Goal: Browse casually: Explore the website without a specific task or goal

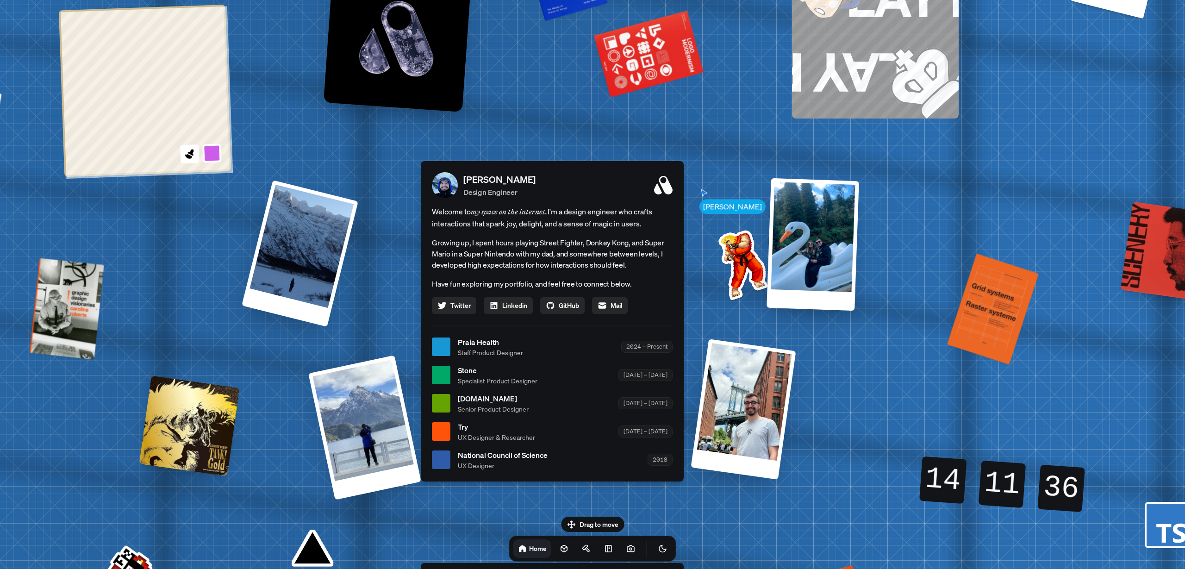
drag, startPoint x: 526, startPoint y: 312, endPoint x: 488, endPoint y: 375, distance: 73.4
click at [488, 375] on span "Stone" at bounding box center [498, 370] width 80 height 11
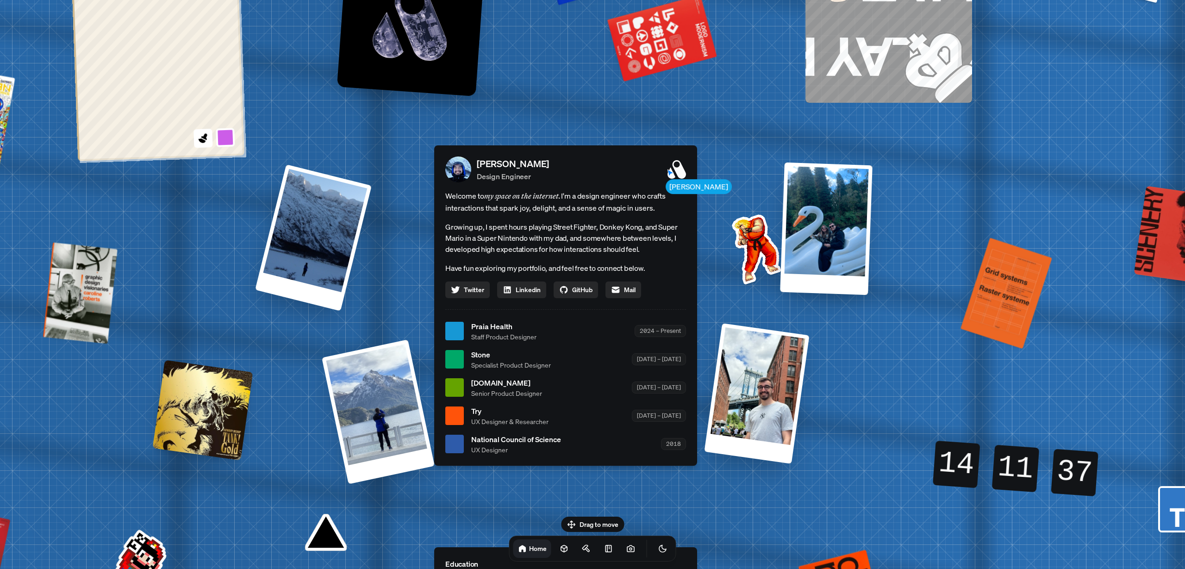
drag, startPoint x: 407, startPoint y: 288, endPoint x: 417, endPoint y: 278, distance: 13.8
click at [417, 278] on div "[PERSON_NAME] [PERSON_NAME] Design Engineer Welcome to my space on the internet…" at bounding box center [567, 331] width 1385 height 1213
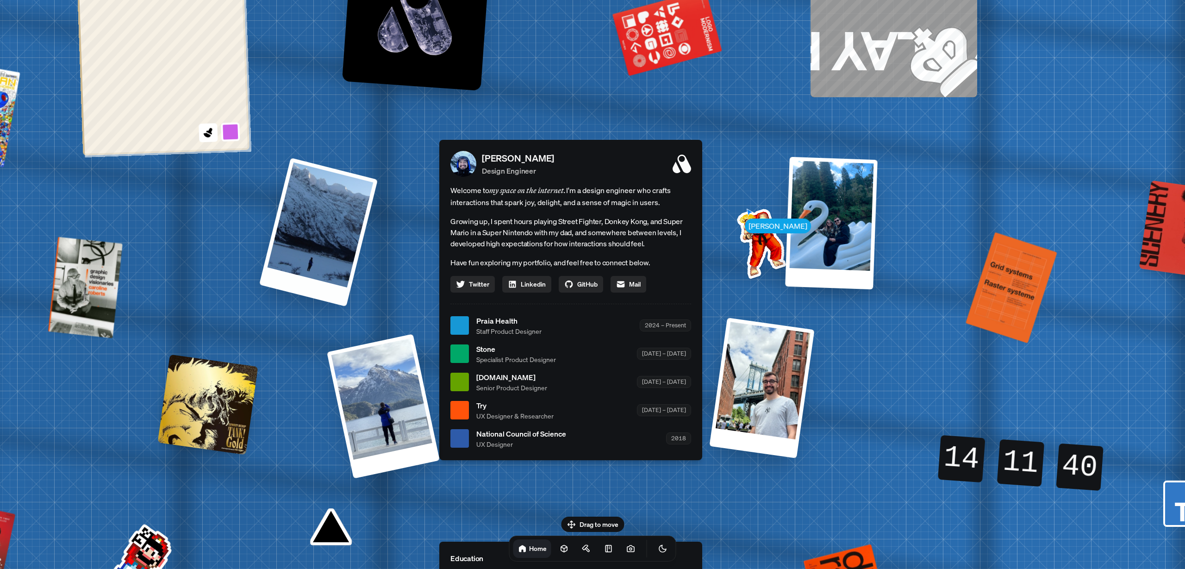
click at [316, 256] on div at bounding box center [318, 231] width 119 height 149
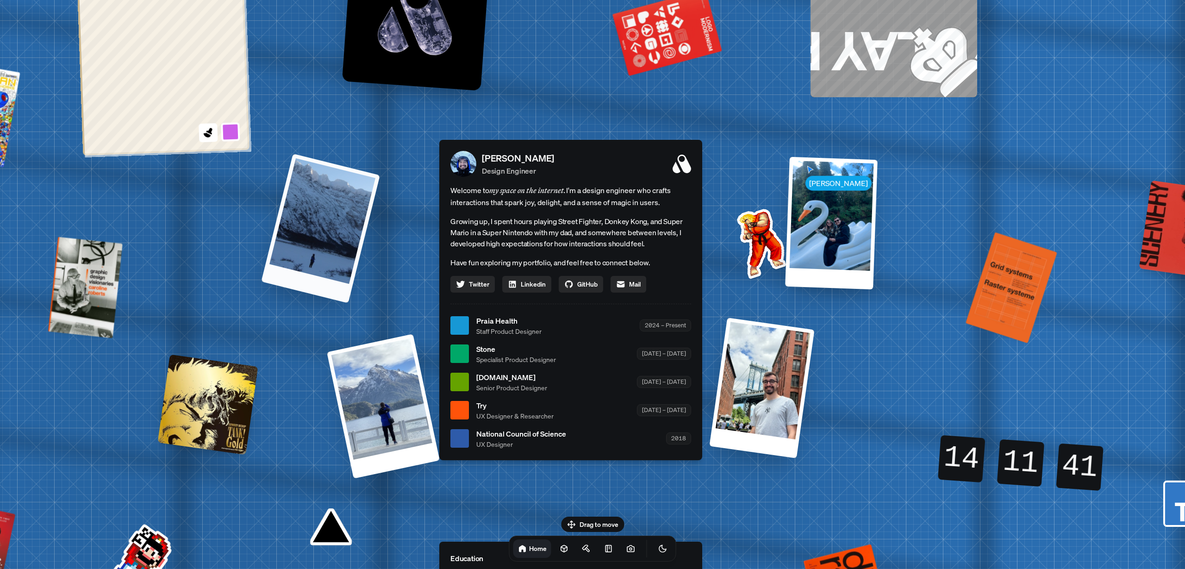
drag, startPoint x: 303, startPoint y: 239, endPoint x: 307, endPoint y: 227, distance: 12.9
click at [307, 228] on div at bounding box center [320, 228] width 119 height 150
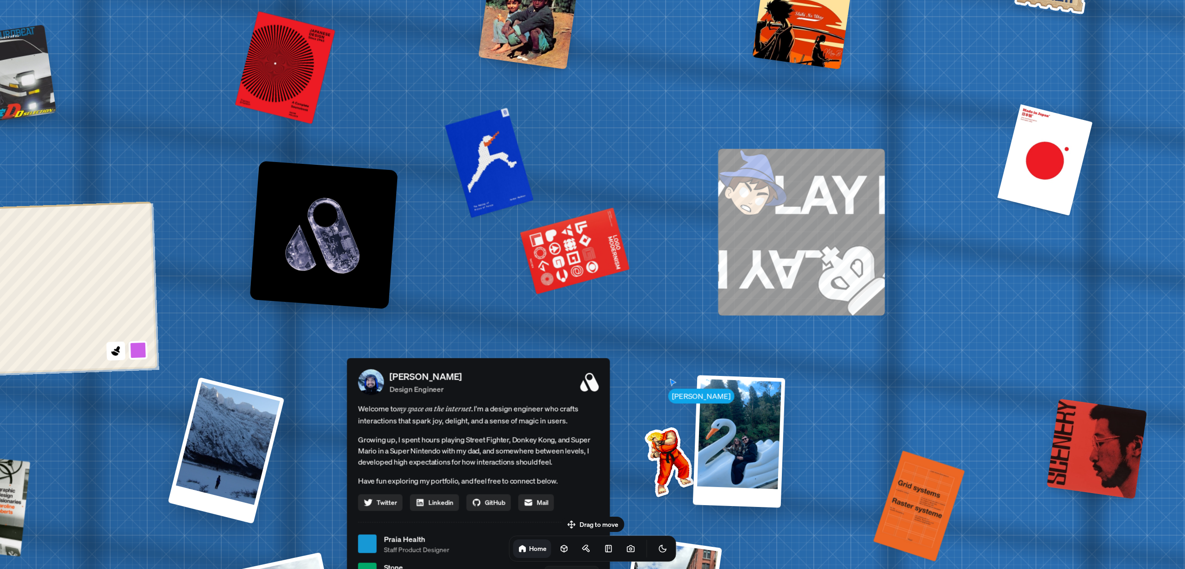
drag, startPoint x: 550, startPoint y: 75, endPoint x: 450, endPoint y: 302, distance: 247.7
click at [450, 302] on div "[PERSON_NAME] [PERSON_NAME] Design Engineer Welcome to my space on the internet…" at bounding box center [480, 544] width 1385 height 1213
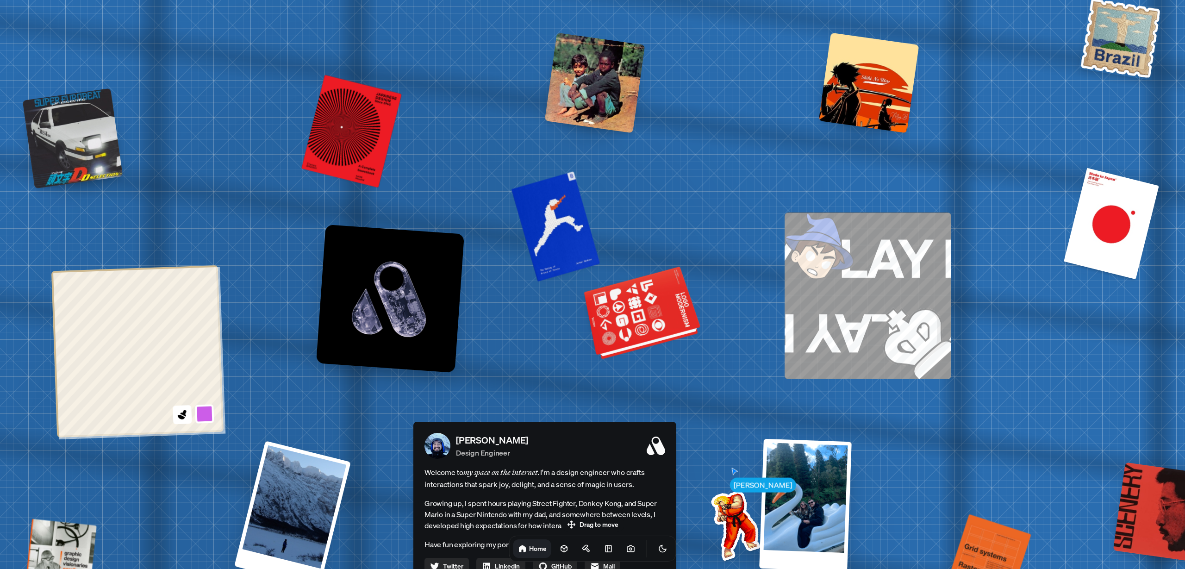
drag, startPoint x: 565, startPoint y: 262, endPoint x: 631, endPoint y: 299, distance: 75.7
click at [631, 299] on div at bounding box center [643, 314] width 112 height 86
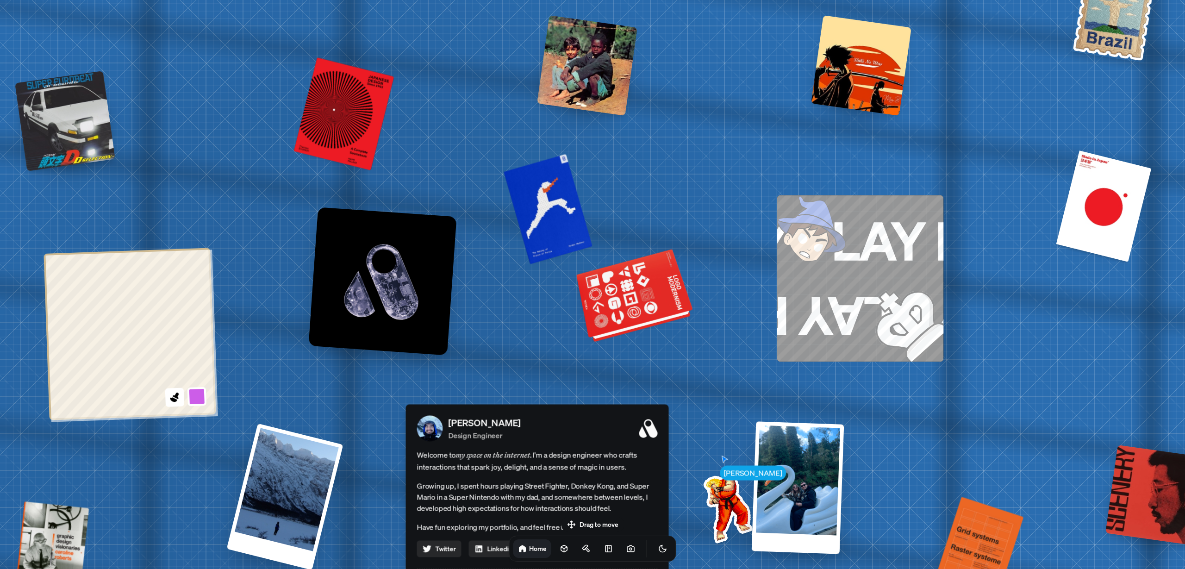
click at [631, 299] on div at bounding box center [635, 297] width 112 height 86
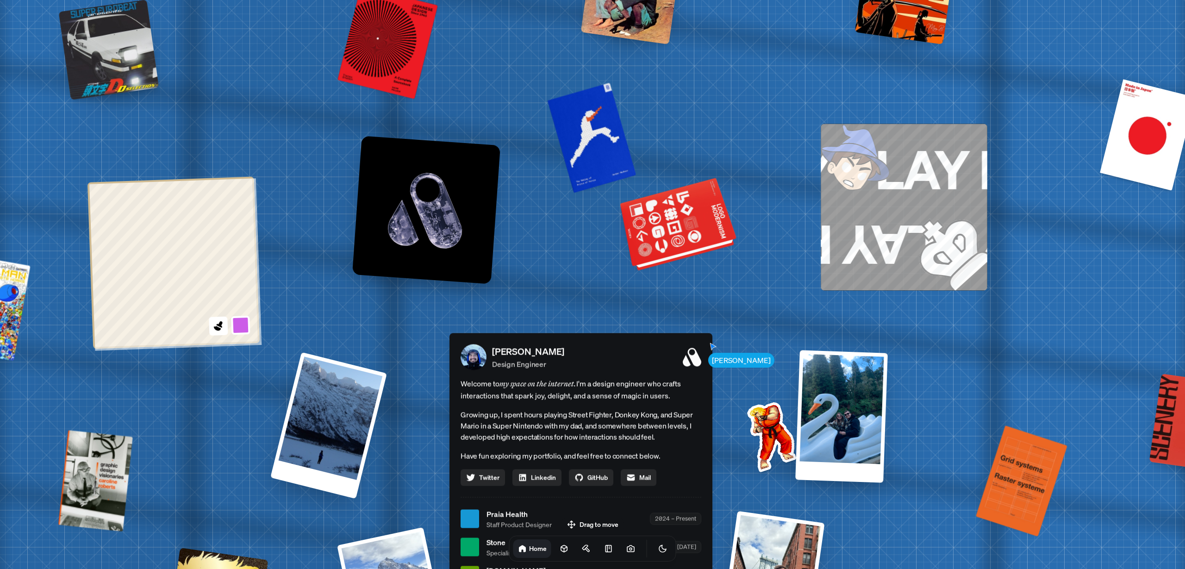
drag, startPoint x: 630, startPoint y: 267, endPoint x: 666, endPoint y: 201, distance: 74.4
click at [667, 199] on div at bounding box center [679, 226] width 112 height 86
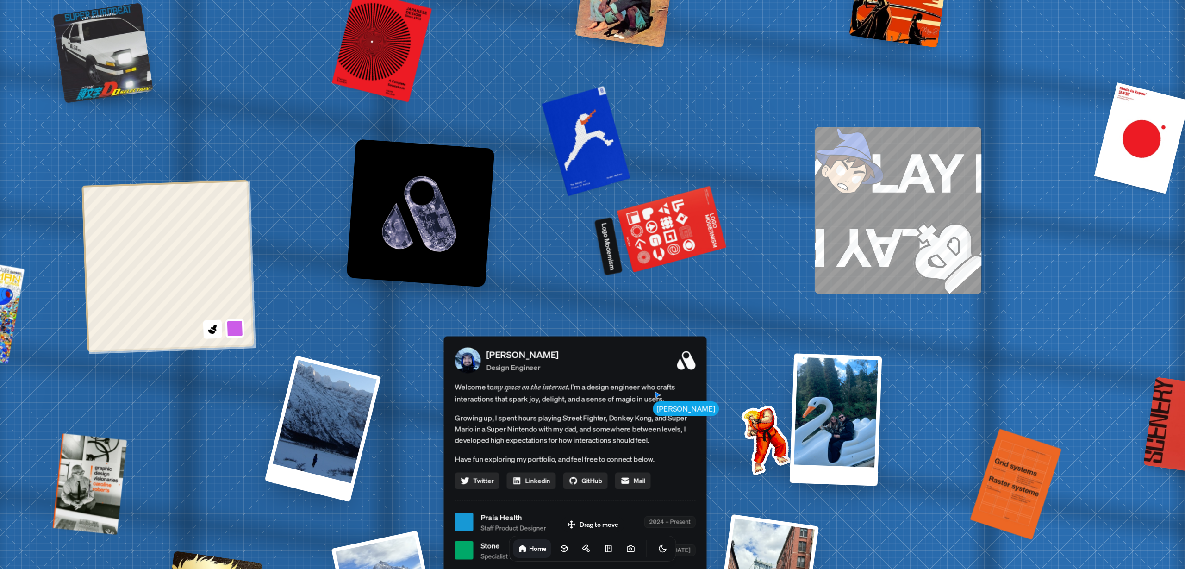
click at [606, 251] on p "Logo Modernism" at bounding box center [608, 246] width 19 height 49
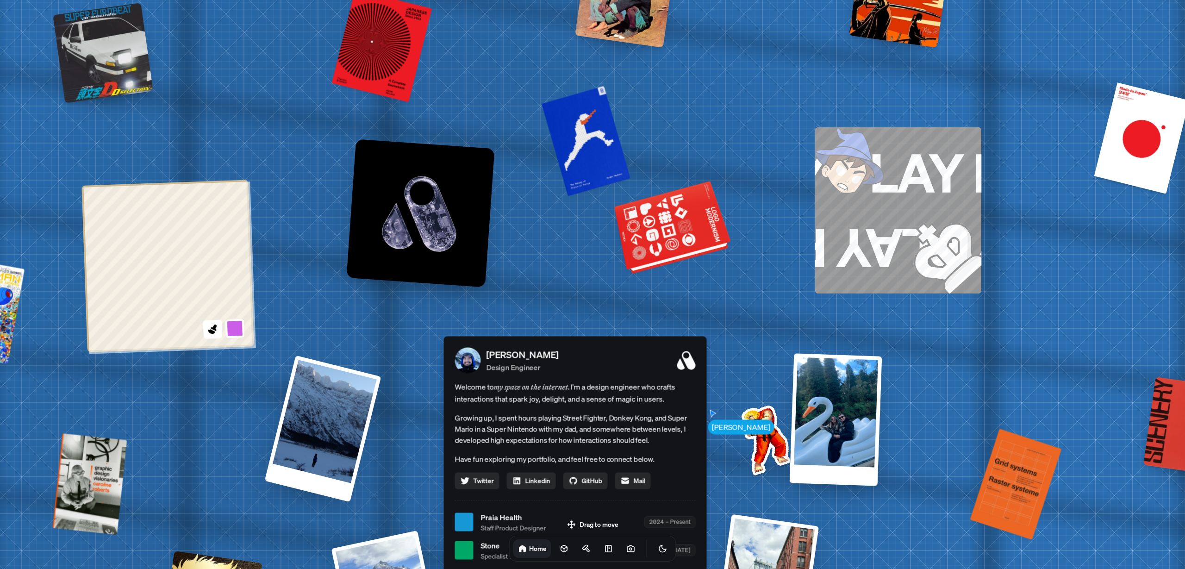
click at [643, 219] on div at bounding box center [673, 229] width 112 height 86
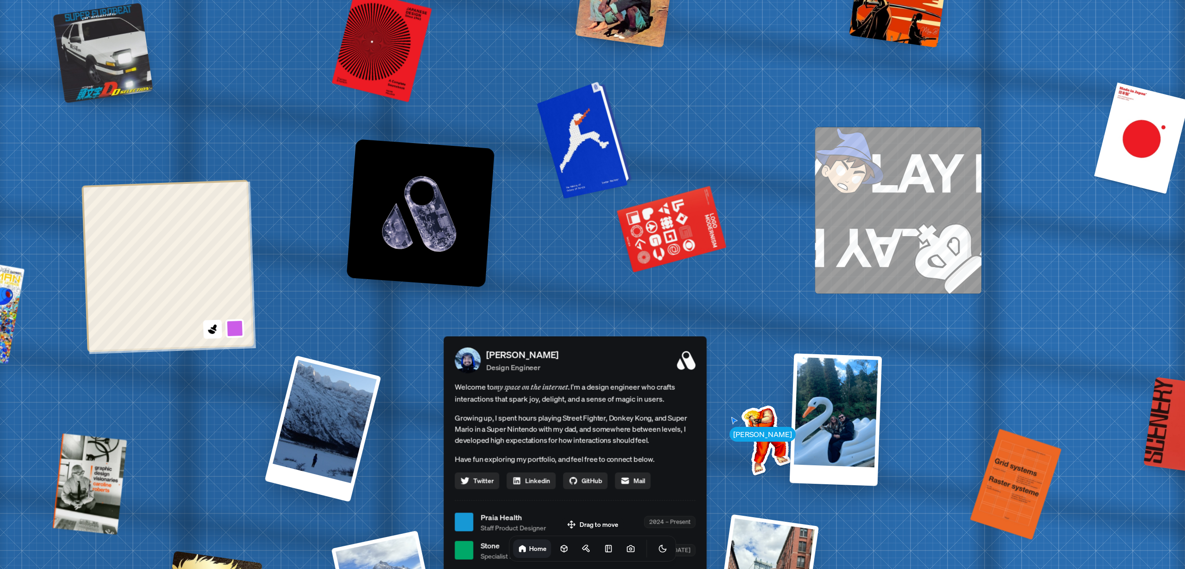
click at [602, 162] on div at bounding box center [586, 138] width 88 height 113
click at [598, 142] on div at bounding box center [586, 138] width 88 height 113
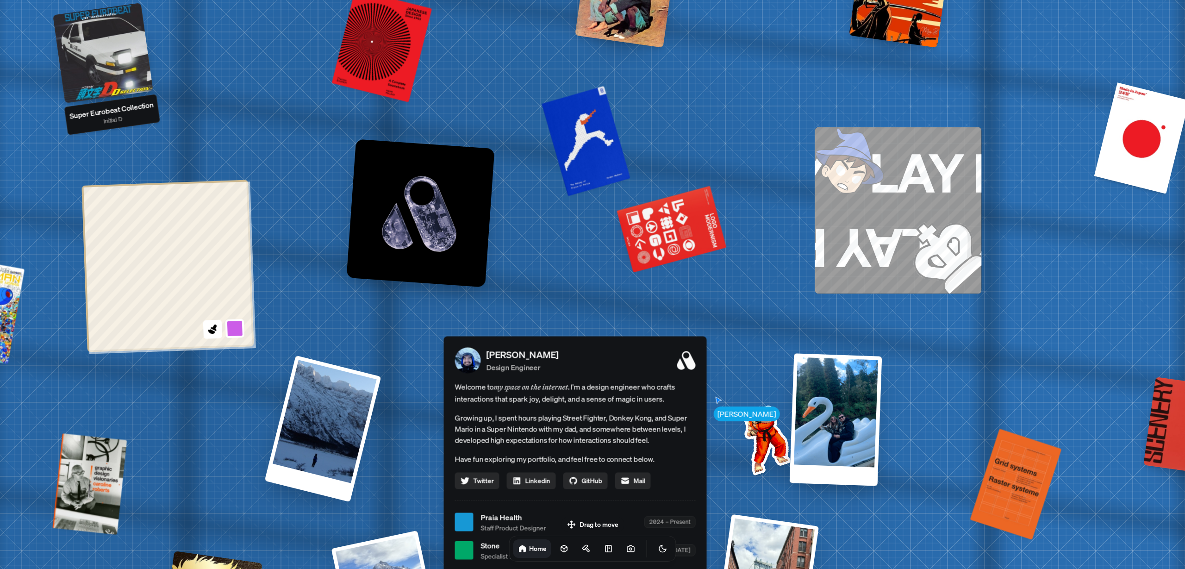
click at [134, 74] on div at bounding box center [103, 53] width 100 height 100
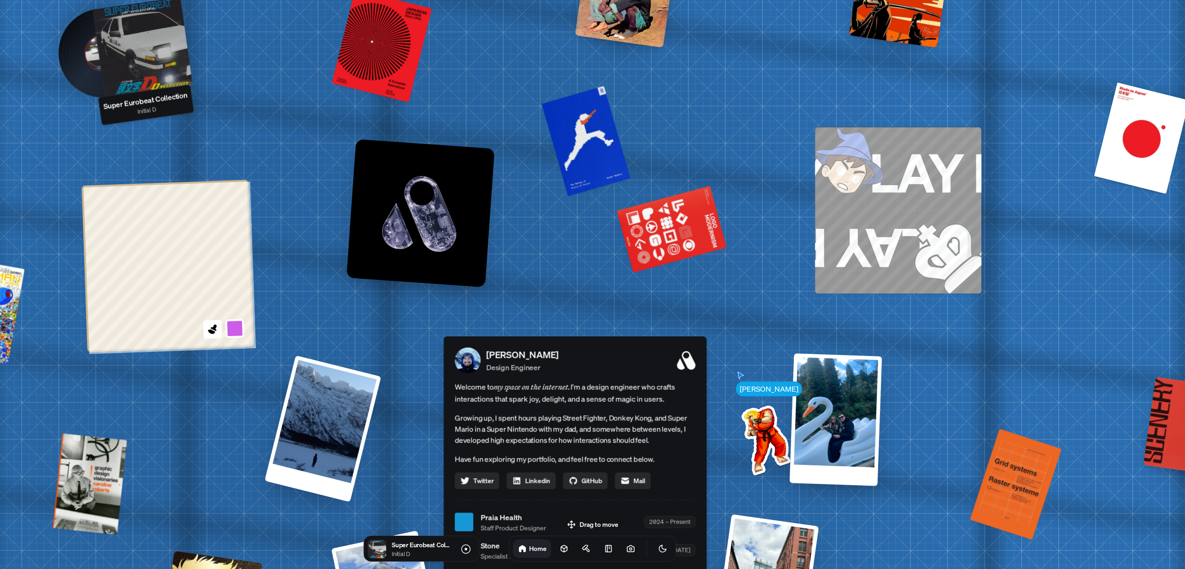
click at [80, 74] on div at bounding box center [103, 53] width 73 height 73
